Goal: Information Seeking & Learning: Learn about a topic

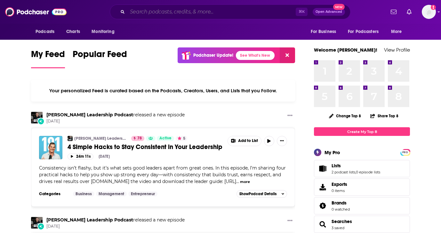
click at [177, 11] on input "Search podcasts, credits, & more..." at bounding box center [211, 12] width 168 height 10
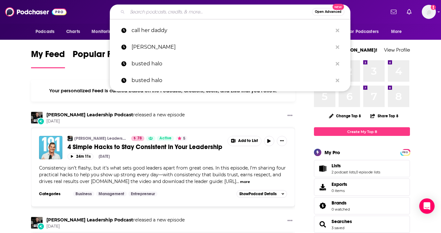
click at [143, 11] on input "Search podcasts, credits, & more..." at bounding box center [219, 12] width 185 height 10
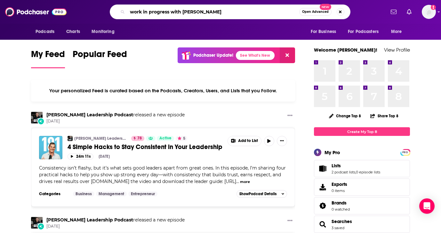
type input "work in progress with [PERSON_NAME]"
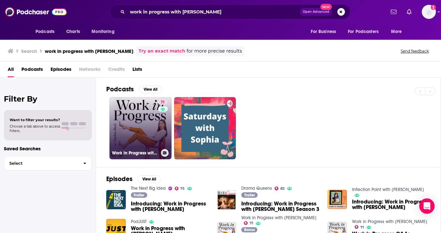
click at [139, 125] on link "71 Work in Progress with [PERSON_NAME]" at bounding box center [140, 128] width 62 height 62
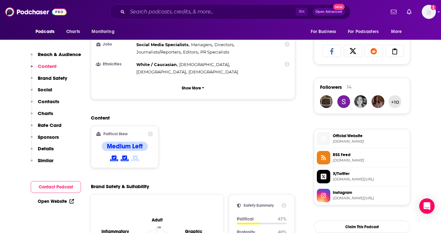
scroll to position [452, 0]
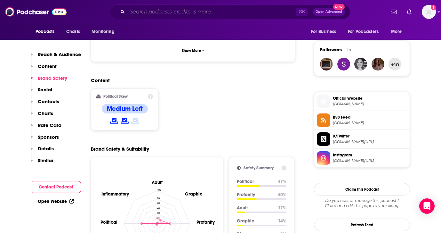
click at [157, 11] on input "Search podcasts, credits, & more..." at bounding box center [211, 12] width 168 height 10
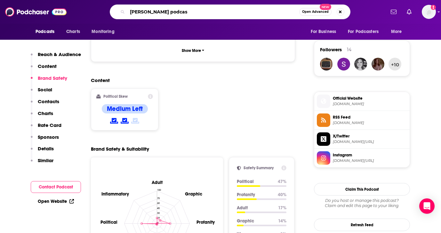
type input "[PERSON_NAME] podcast"
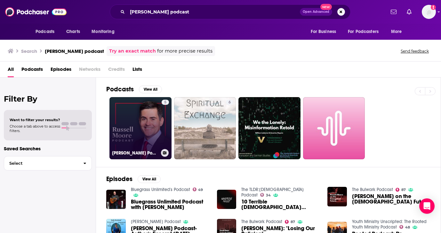
click at [133, 126] on link "5 [PERSON_NAME] Podcast" at bounding box center [140, 128] width 62 height 62
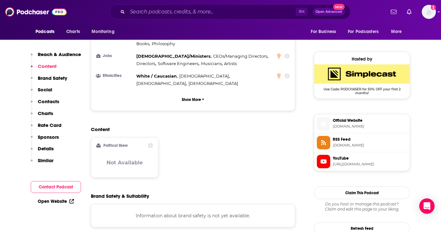
scroll to position [444, 0]
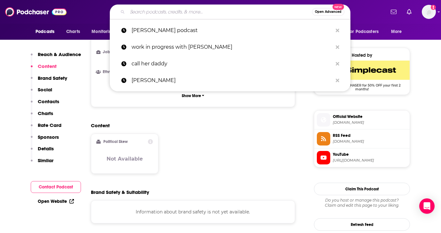
click at [143, 14] on input "Search podcasts, credits, & more..." at bounding box center [219, 12] width 185 height 10
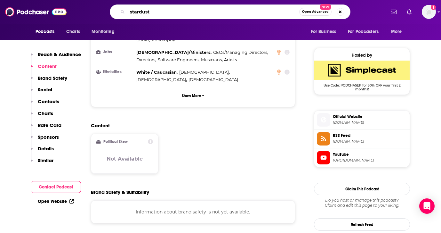
type input "stardust"
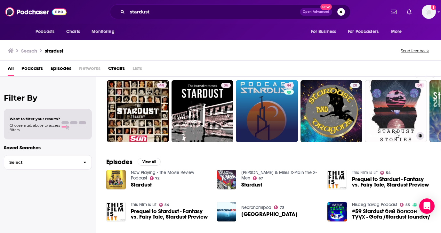
scroll to position [0, 2]
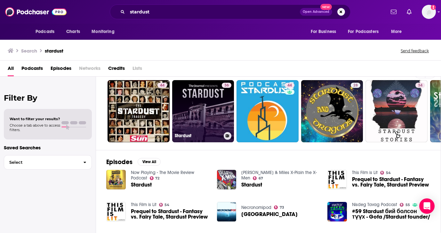
click at [201, 107] on link "36 Stardust" at bounding box center [203, 111] width 62 height 62
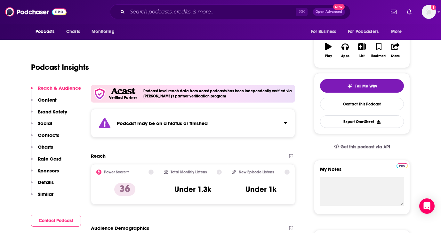
scroll to position [97, 0]
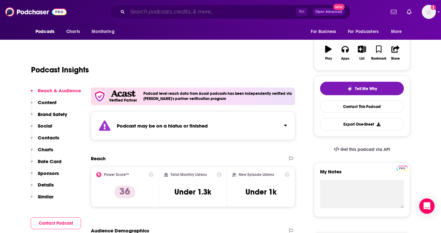
click at [154, 13] on input "Search podcasts, credits, & more..." at bounding box center [211, 12] width 168 height 10
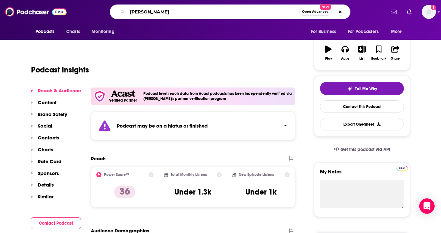
type input "[PERSON_NAME]"
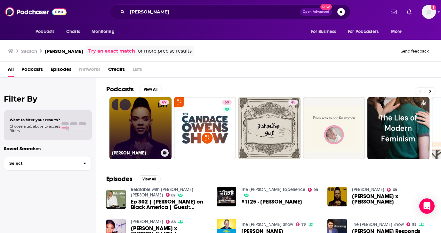
click at [131, 145] on link "69 [PERSON_NAME]" at bounding box center [140, 128] width 62 height 62
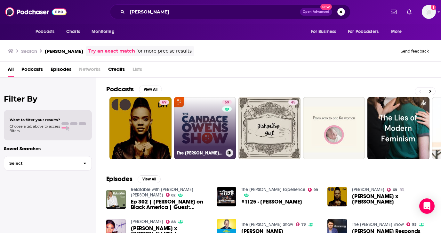
click at [206, 136] on link "59 The [PERSON_NAME] Show" at bounding box center [205, 128] width 62 height 62
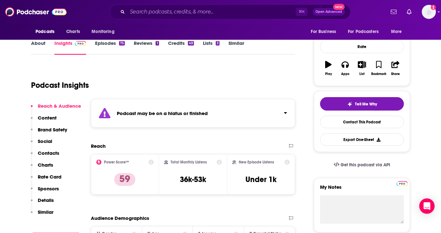
scroll to position [82, 0]
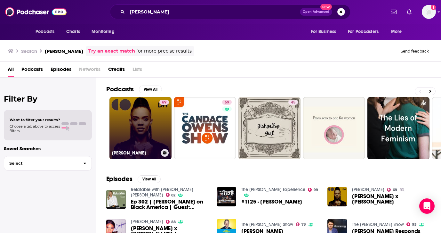
click at [138, 125] on link "69 [PERSON_NAME]" at bounding box center [140, 128] width 62 height 62
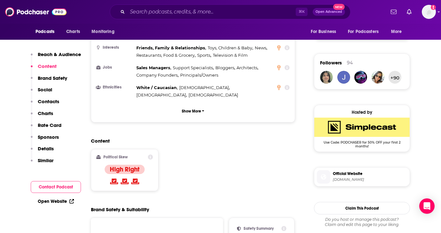
scroll to position [439, 0]
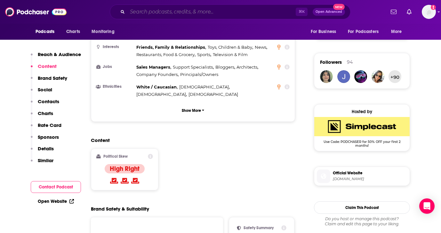
click at [146, 12] on input "Search podcasts, credits, & more..." at bounding box center [211, 12] width 168 height 10
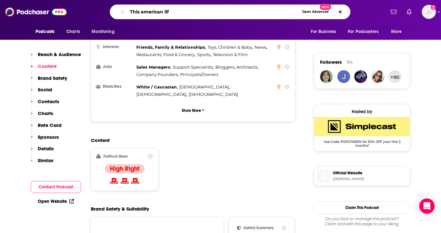
type input "This american life"
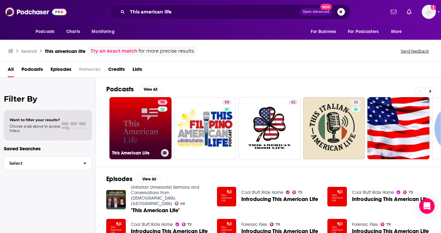
click at [123, 116] on link "95 This American Life" at bounding box center [140, 128] width 62 height 62
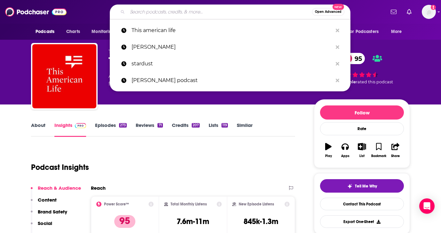
click at [158, 10] on input "Search podcasts, credits, & more..." at bounding box center [219, 12] width 185 height 10
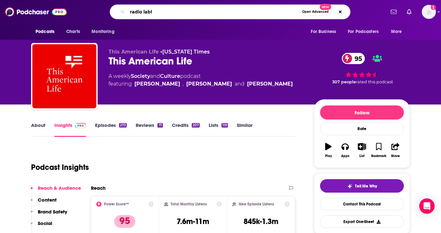
type input "radio lab"
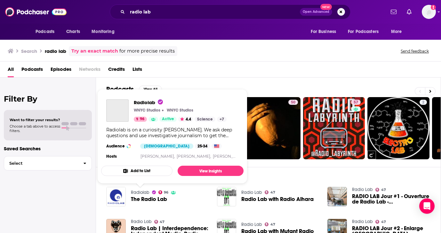
click at [140, 192] on link "Radiolab" at bounding box center [140, 192] width 19 height 5
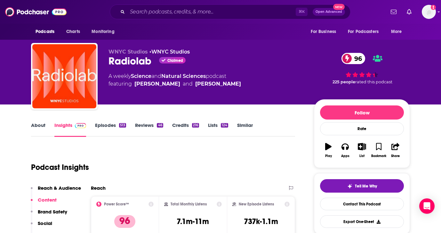
click at [105, 124] on link "Episodes 513" at bounding box center [110, 129] width 31 height 15
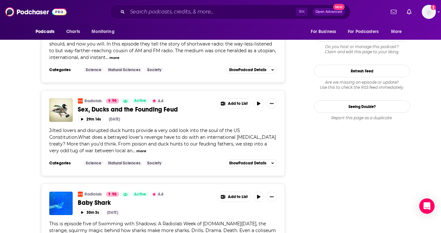
scroll to position [785, 0]
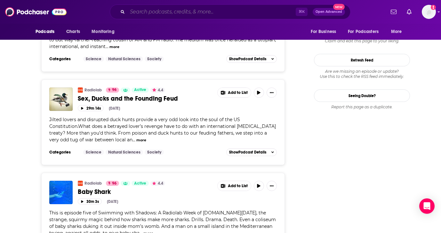
click at [146, 11] on input "Search podcasts, credits, & more..." at bounding box center [211, 12] width 168 height 10
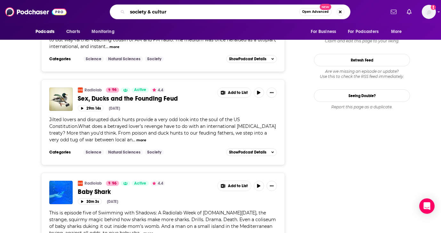
type input "society & culture"
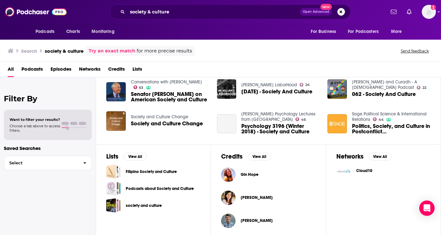
scroll to position [142, 0]
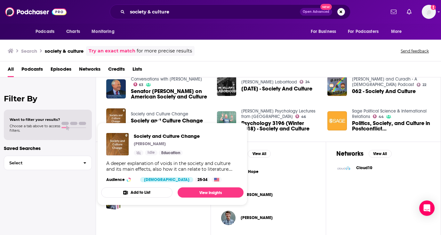
click at [154, 114] on link "Society and Culture Change" at bounding box center [159, 113] width 57 height 5
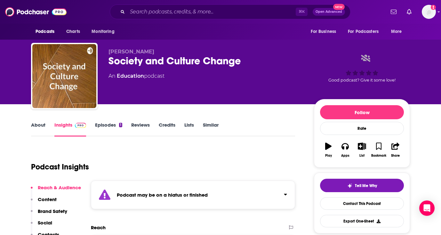
click at [105, 127] on link "Episodes 1" at bounding box center [108, 129] width 27 height 15
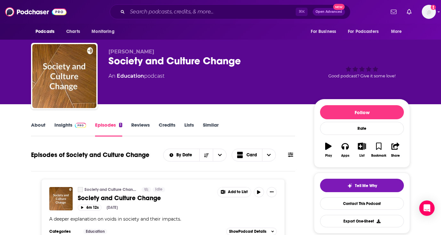
click at [67, 122] on link "Insights" at bounding box center [70, 129] width 32 height 15
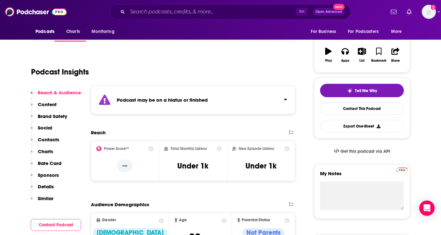
scroll to position [96, 0]
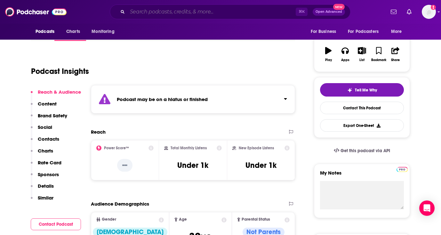
click at [138, 13] on input "Search podcasts, credits, & more..." at bounding box center [211, 12] width 168 height 10
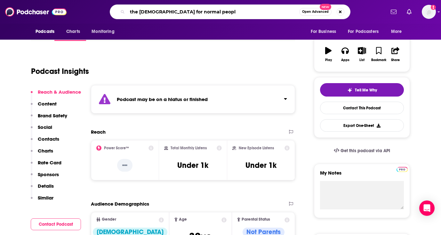
type input "the [DEMOGRAPHIC_DATA] for normal people"
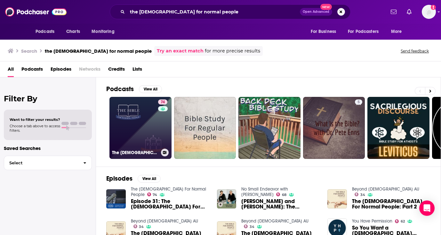
click at [141, 121] on link "74 The [DEMOGRAPHIC_DATA] For Normal People" at bounding box center [140, 128] width 62 height 62
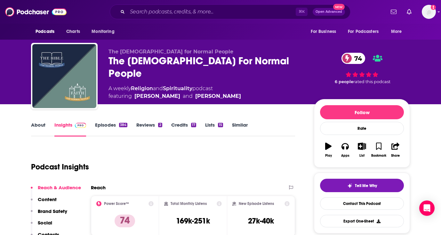
click at [99, 122] on link "Episodes 384" at bounding box center [111, 129] width 32 height 15
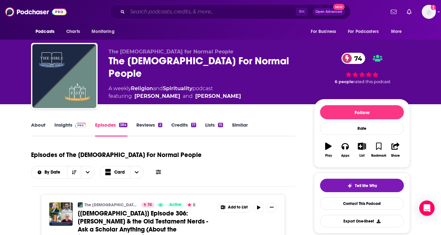
click at [146, 13] on input "Search podcasts, credits, & more..." at bounding box center [211, 12] width 168 height 10
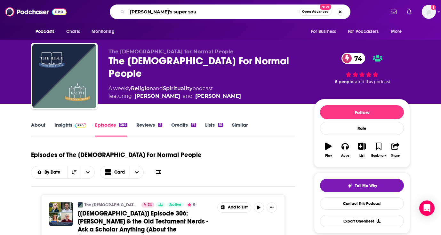
type input "[PERSON_NAME]'s super soul"
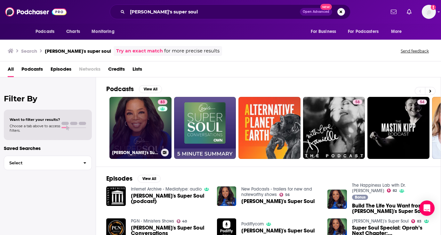
click at [130, 127] on link "83 [PERSON_NAME]'s Super Soul" at bounding box center [140, 128] width 62 height 62
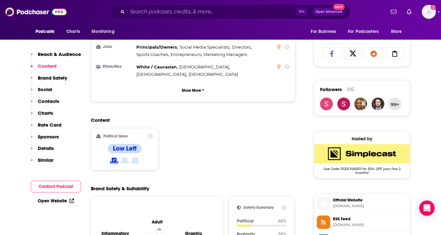
scroll to position [412, 0]
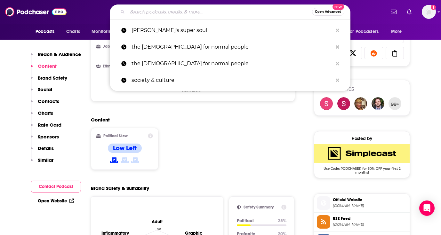
click at [163, 12] on input "Search podcasts, credits, & more..." at bounding box center [219, 12] width 185 height 10
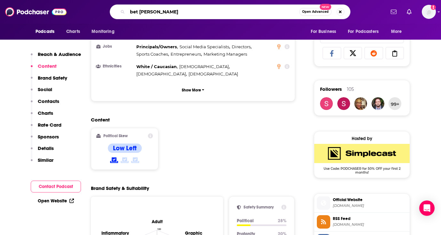
type input "bet [PERSON_NAME] show"
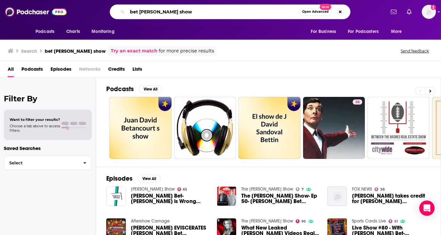
click at [131, 12] on input "bet [PERSON_NAME] show" at bounding box center [213, 12] width 172 height 10
type input "[PERSON_NAME] bet [PERSON_NAME] show"
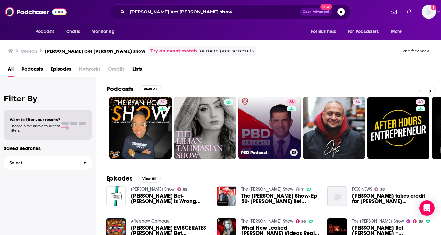
click at [265, 134] on link "88 PBD Podcast" at bounding box center [269, 128] width 62 height 62
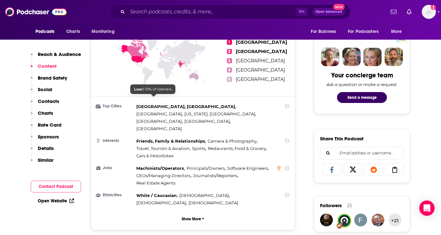
scroll to position [115, 0]
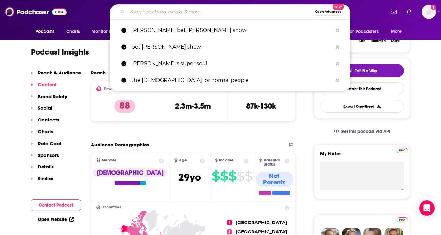
click at [154, 10] on input "Search podcasts, credits, & more..." at bounding box center [219, 12] width 185 height 10
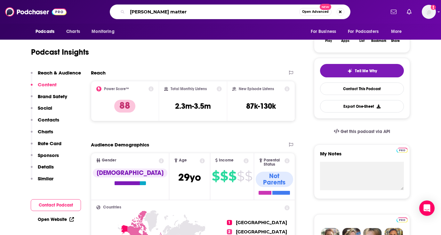
type input "[PERSON_NAME] matters"
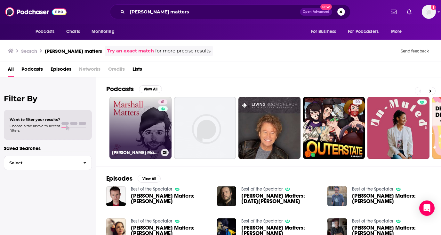
click at [136, 133] on link "41 [PERSON_NAME] Matters" at bounding box center [140, 128] width 62 height 62
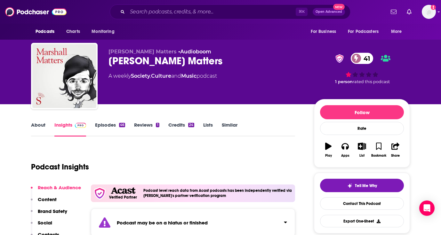
click at [107, 124] on link "Episodes 46" at bounding box center [110, 129] width 30 height 15
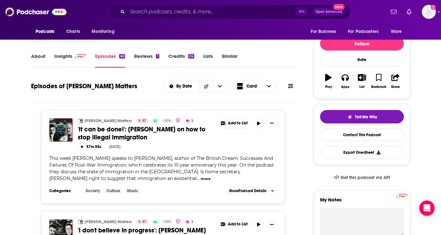
scroll to position [72, 0]
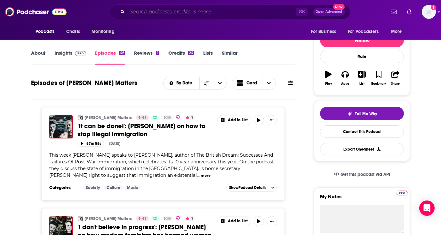
click at [136, 12] on input "Search podcasts, credits, & more..." at bounding box center [211, 12] width 168 height 10
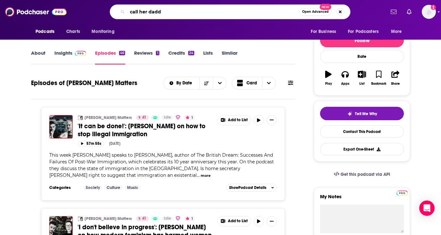
type input "call her daddy"
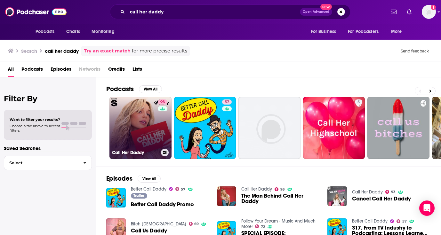
click at [150, 135] on link "93 Call Her Daddy" at bounding box center [140, 128] width 62 height 62
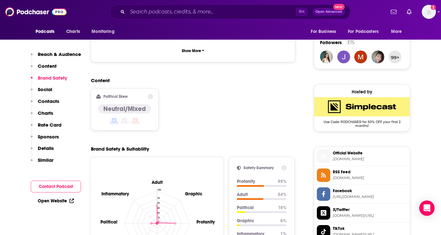
scroll to position [460, 0]
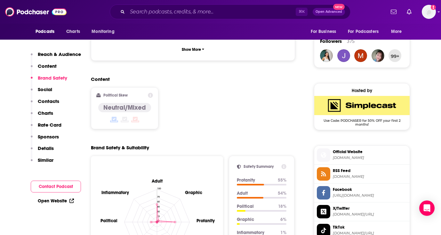
click at [162, 145] on div "Brand Safety & Suitability" at bounding box center [193, 148] width 204 height 6
click at [182, 11] on input "Search podcasts, credits, & more..." at bounding box center [211, 12] width 168 height 10
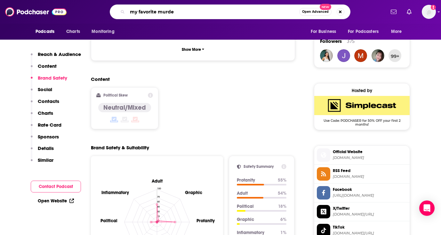
type input "my favorite murder"
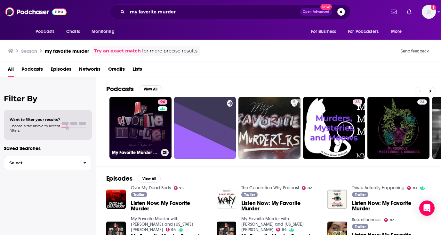
click at [132, 136] on link "94 My Favorite Murder with [PERSON_NAME] and [US_STATE][PERSON_NAME]" at bounding box center [140, 128] width 62 height 62
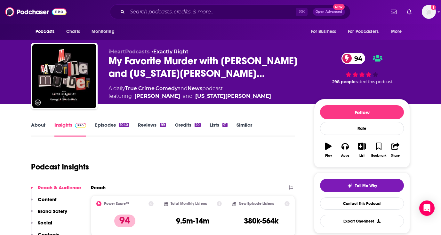
click at [106, 126] on link "Episodes 1040" at bounding box center [112, 129] width 34 height 15
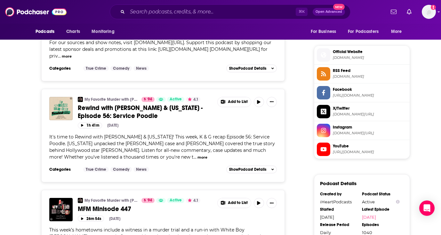
scroll to position [557, 0]
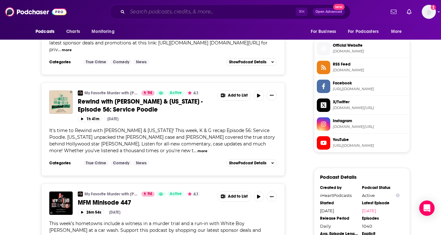
click at [168, 11] on input "Search podcasts, credits, & more..." at bounding box center [211, 12] width 168 height 10
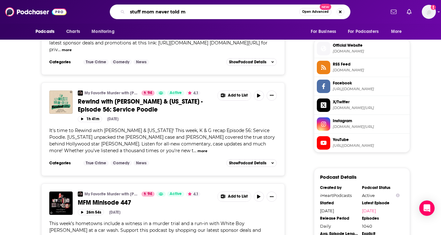
type input "stuff mom never told me"
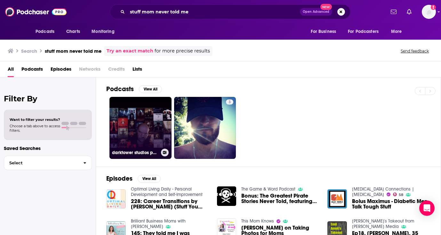
click at [138, 129] on link "darktower studios podcast" at bounding box center [140, 128] width 62 height 62
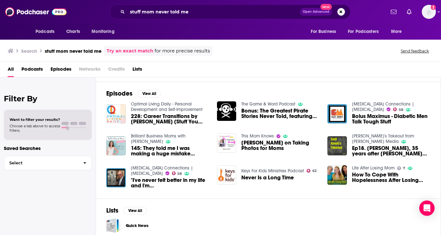
scroll to position [79, 0]
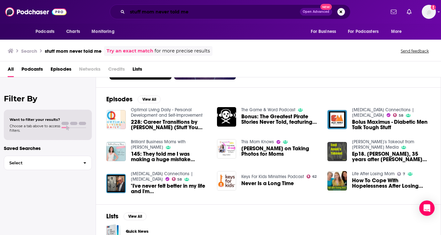
click at [195, 9] on input "stuff mom never told me" at bounding box center [213, 12] width 173 height 10
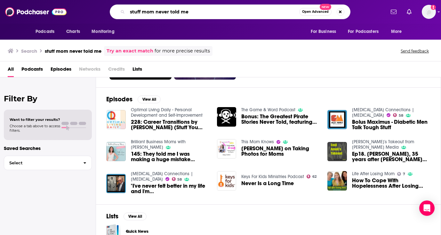
drag, startPoint x: 197, startPoint y: 11, endPoint x: 125, endPoint y: 11, distance: 72.0
click at [125, 11] on div "stuff mom never told me Open Advanced New" at bounding box center [230, 11] width 241 height 15
type input "Luminary"
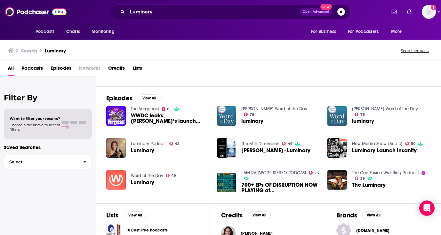
click at [142, 143] on link "Luminary Podcast" at bounding box center [149, 143] width 36 height 5
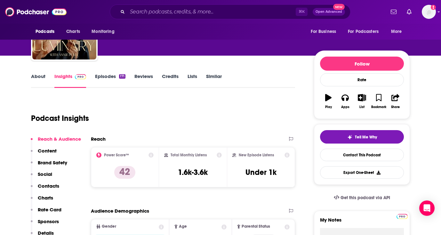
scroll to position [50, 0]
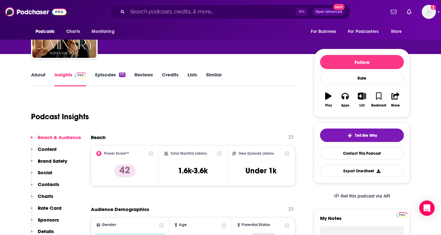
click at [106, 74] on link "Episodes 171" at bounding box center [110, 79] width 30 height 15
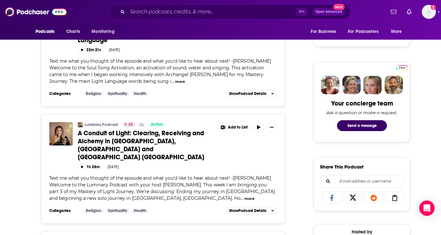
scroll to position [286, 0]
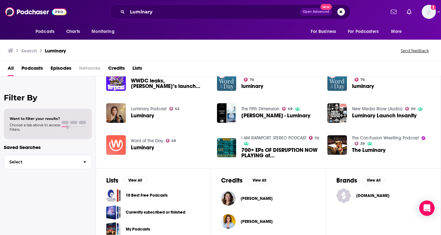
scroll to position [118, 0]
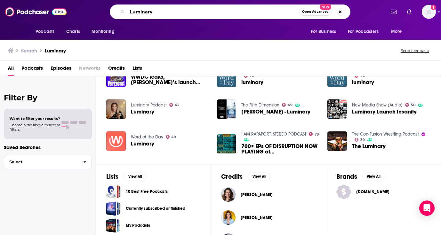
drag, startPoint x: 163, startPoint y: 11, endPoint x: 116, endPoint y: 10, distance: 47.4
click at [116, 10] on div "Luminary Open Advanced New" at bounding box center [230, 11] width 241 height 15
type input "[PERSON_NAME]"
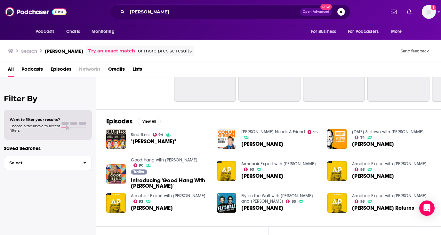
scroll to position [50, 0]
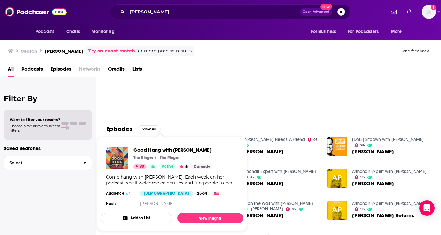
click at [164, 167] on span "Active" at bounding box center [168, 167] width 12 height 6
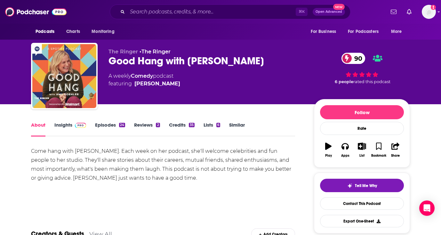
click at [100, 124] on link "Episodes 24" at bounding box center [110, 129] width 30 height 15
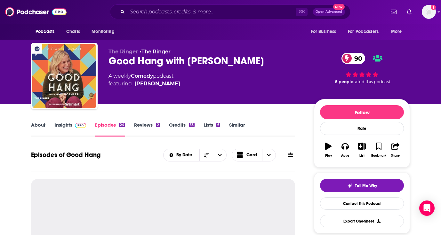
click at [58, 126] on link "Insights" at bounding box center [70, 129] width 32 height 15
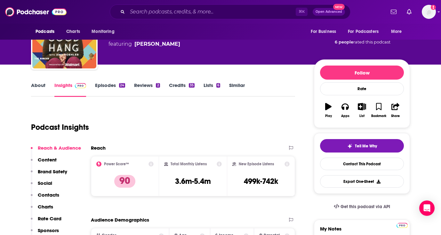
scroll to position [41, 0]
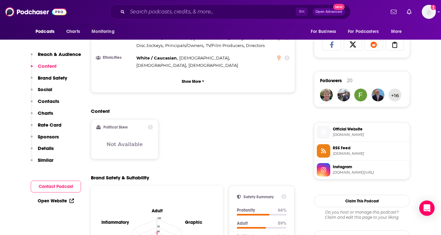
scroll to position [422, 0]
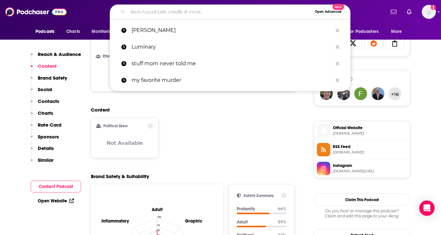
click at [181, 13] on input "Search podcasts, credits, & more..." at bounding box center [219, 12] width 185 height 10
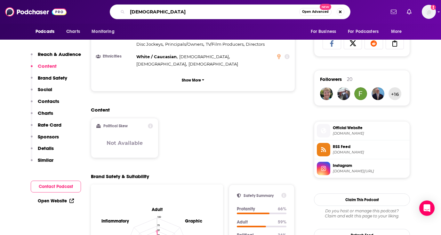
type input "[DEMOGRAPHIC_DATA]"
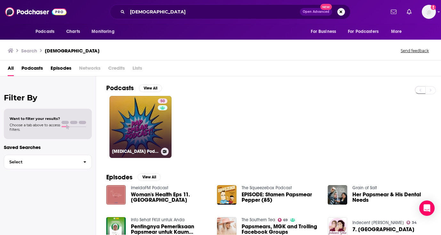
click at [137, 128] on link "50 Pap Smear Podcast with Alison Victoria" at bounding box center [140, 127] width 62 height 62
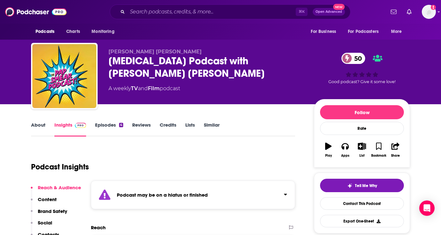
click at [102, 122] on link "Episodes 4" at bounding box center [109, 129] width 28 height 15
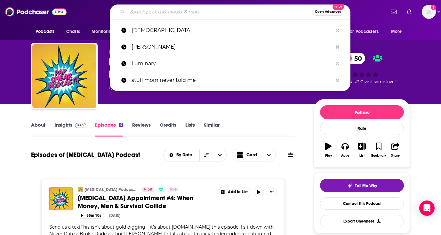
click at [171, 8] on input "Search podcasts, credits, & more..." at bounding box center [219, 12] width 185 height 10
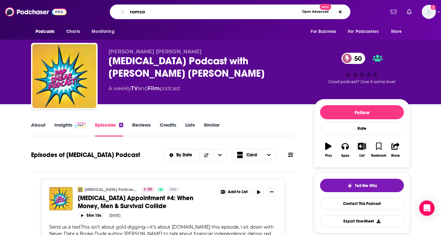
type input "romcom"
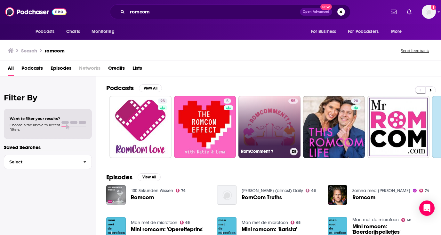
click at [266, 120] on link "55 RomComment ?" at bounding box center [269, 127] width 62 height 62
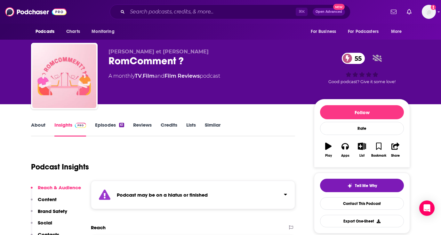
click at [106, 125] on link "Episodes 61" at bounding box center [109, 129] width 29 height 15
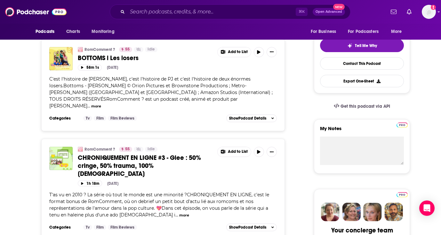
scroll to position [145, 0]
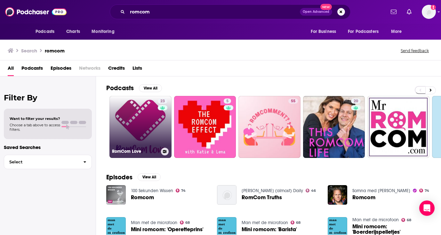
click at [132, 122] on link "23 RomCom Love" at bounding box center [140, 127] width 62 height 62
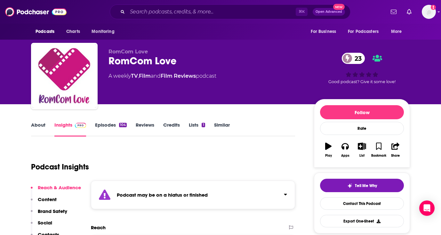
click at [103, 124] on link "Episodes 104" at bounding box center [111, 129] width 32 height 15
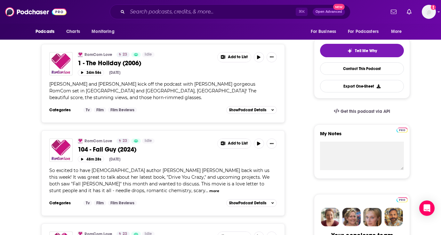
scroll to position [48, 0]
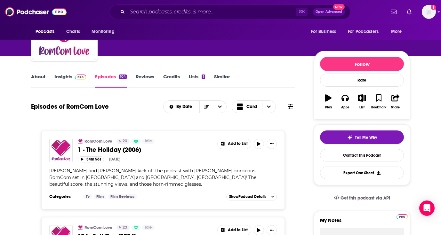
click at [63, 78] on link "Insights" at bounding box center [70, 81] width 32 height 15
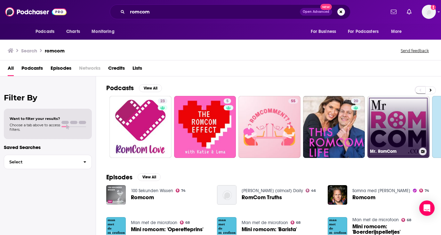
click at [398, 120] on link "Mr. RomCom" at bounding box center [399, 127] width 62 height 62
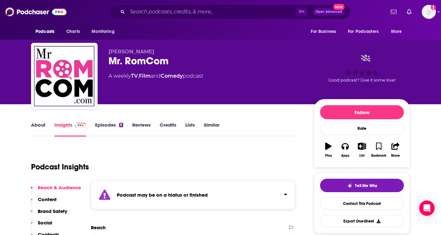
click at [106, 126] on link "Episodes 8" at bounding box center [109, 129] width 28 height 15
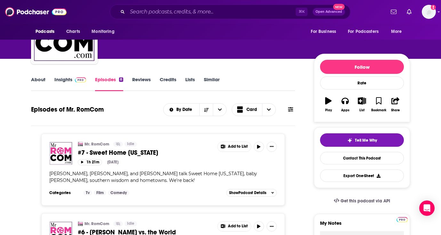
scroll to position [46, 0]
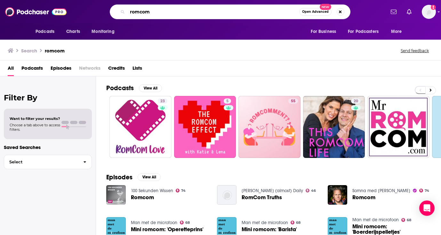
click at [139, 13] on input "romcom" at bounding box center [213, 12] width 172 height 10
type input "rom-com"
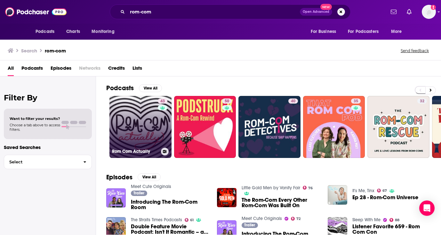
click at [142, 124] on link "43 Rom Com Actually" at bounding box center [140, 127] width 62 height 62
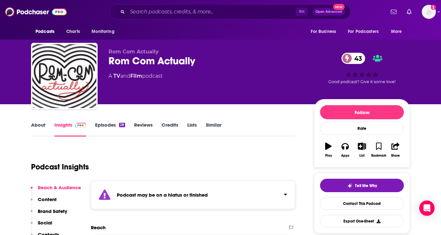
click at [105, 125] on link "Episodes 28" at bounding box center [110, 129] width 30 height 15
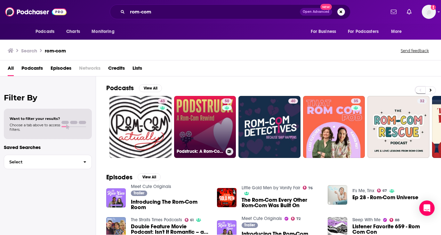
click at [195, 117] on link "50 Podstruck: A Rom-Com Rewind" at bounding box center [205, 127] width 62 height 62
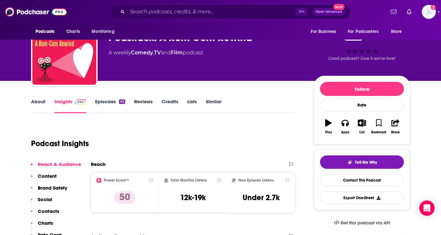
scroll to position [18, 0]
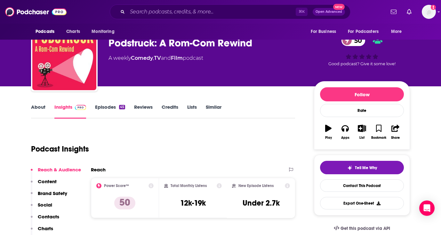
click at [103, 108] on link "Episodes 45" at bounding box center [110, 111] width 30 height 15
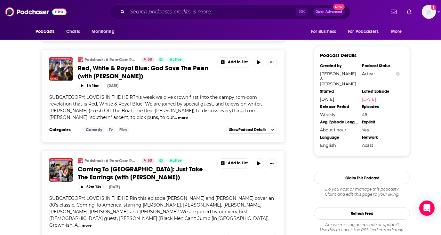
scroll to position [628, 0]
